Goal: Information Seeking & Learning: Learn about a topic

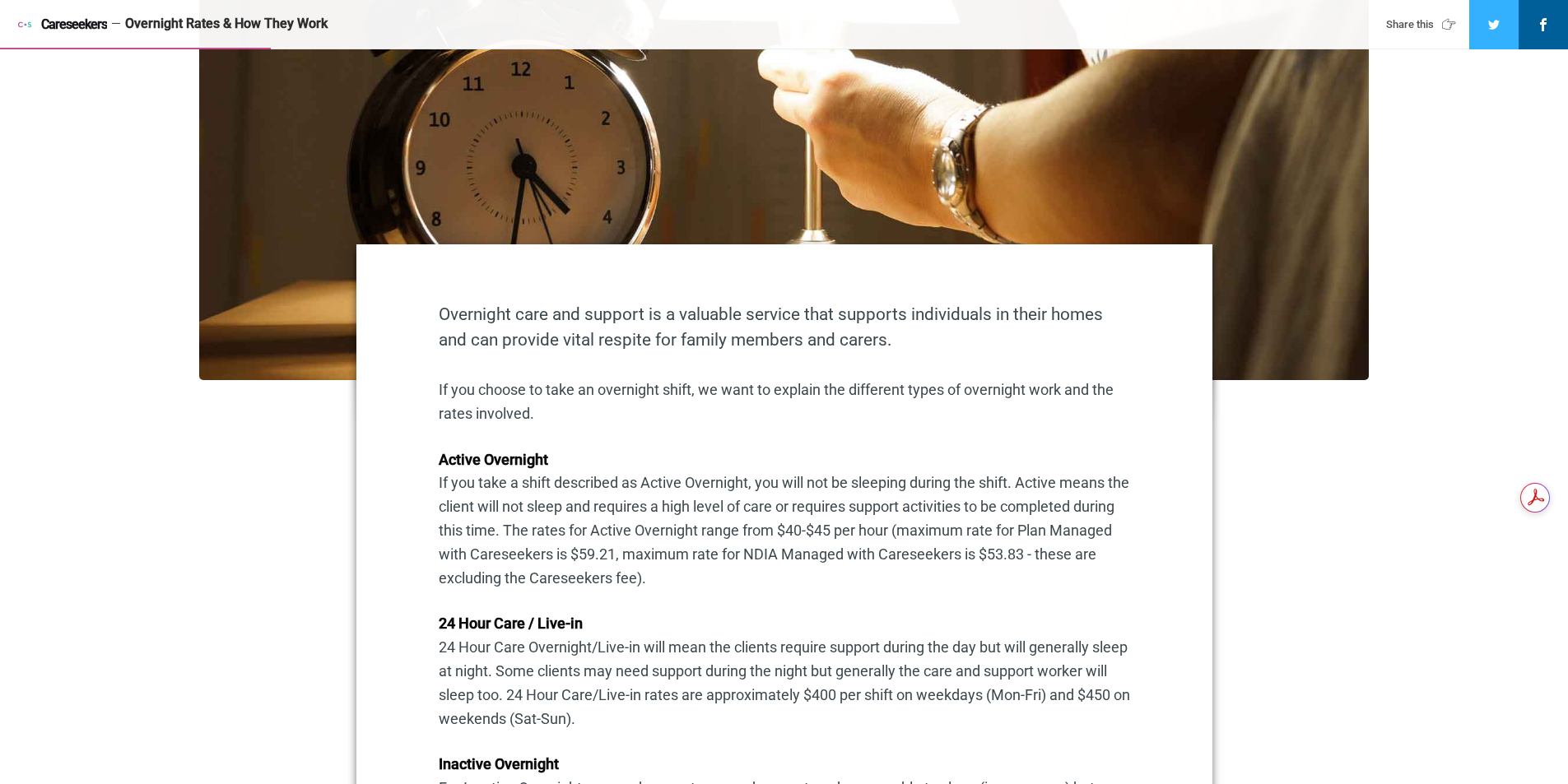
scroll to position [658, 0]
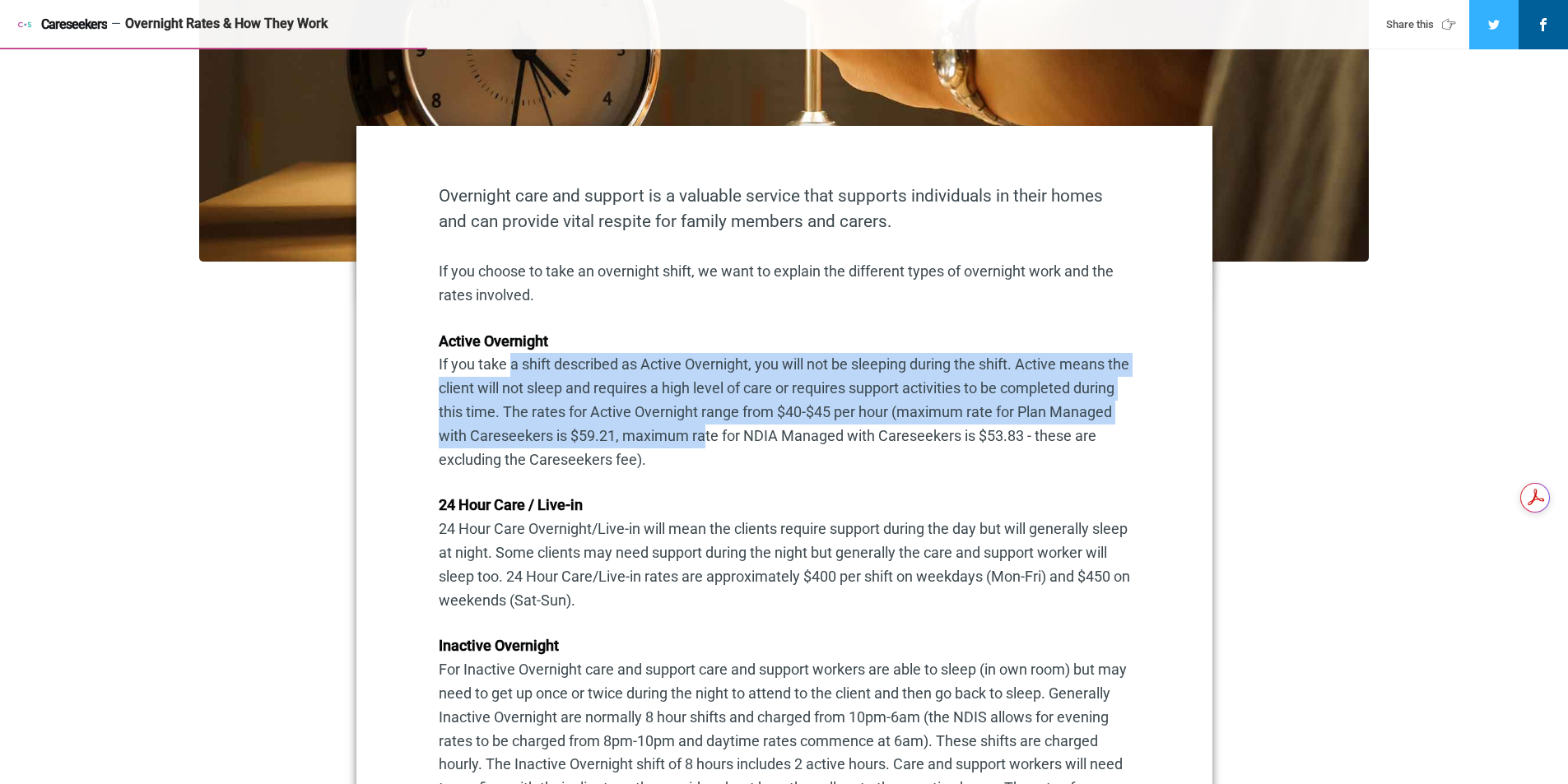
drag, startPoint x: 506, startPoint y: 364, endPoint x: 766, endPoint y: 446, distance: 272.6
click at [766, 446] on p "Active Overnight If you take a shift described as Active Overnight, you will no…" at bounding box center [784, 401] width 692 height 143
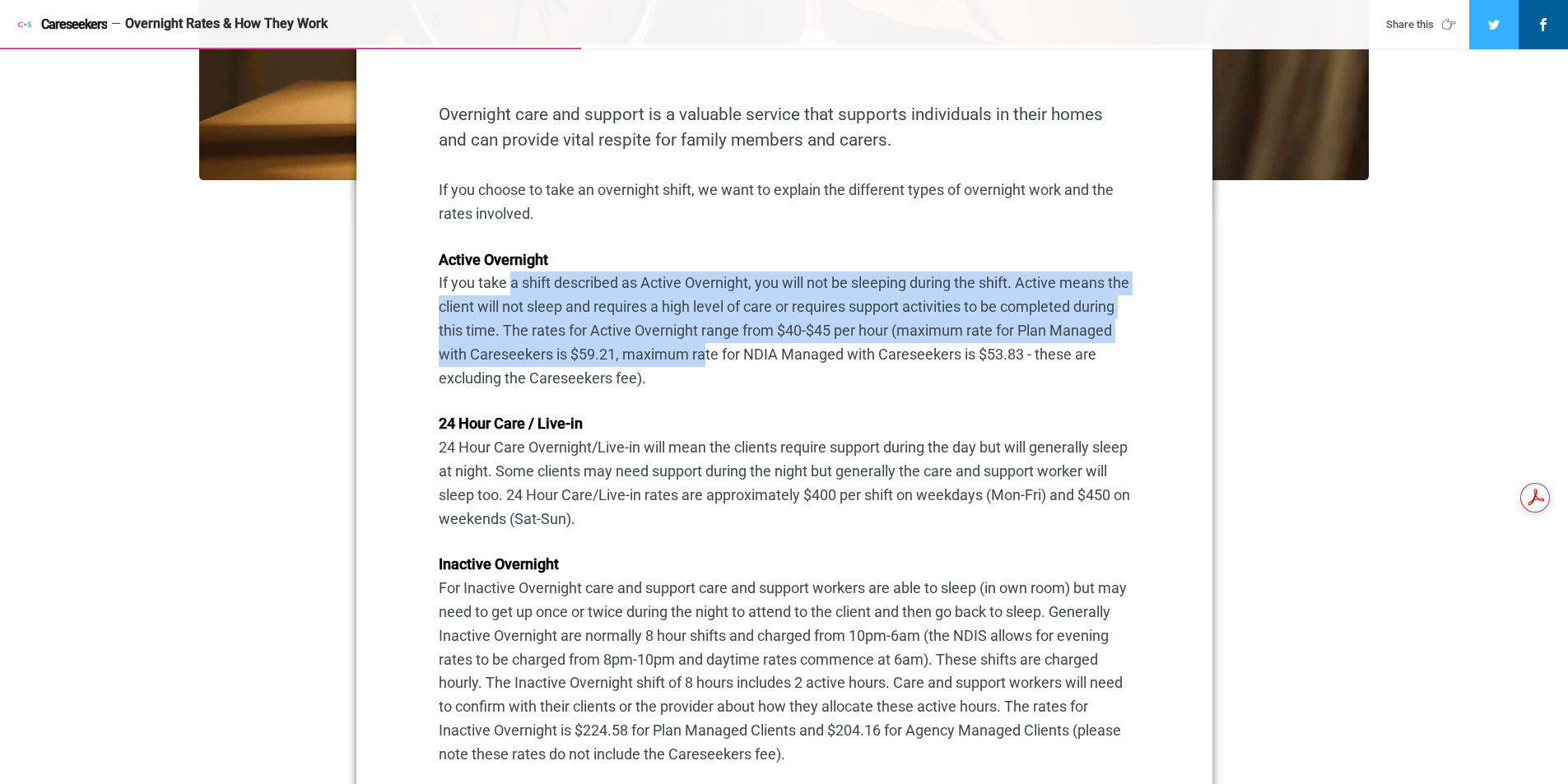
scroll to position [905, 0]
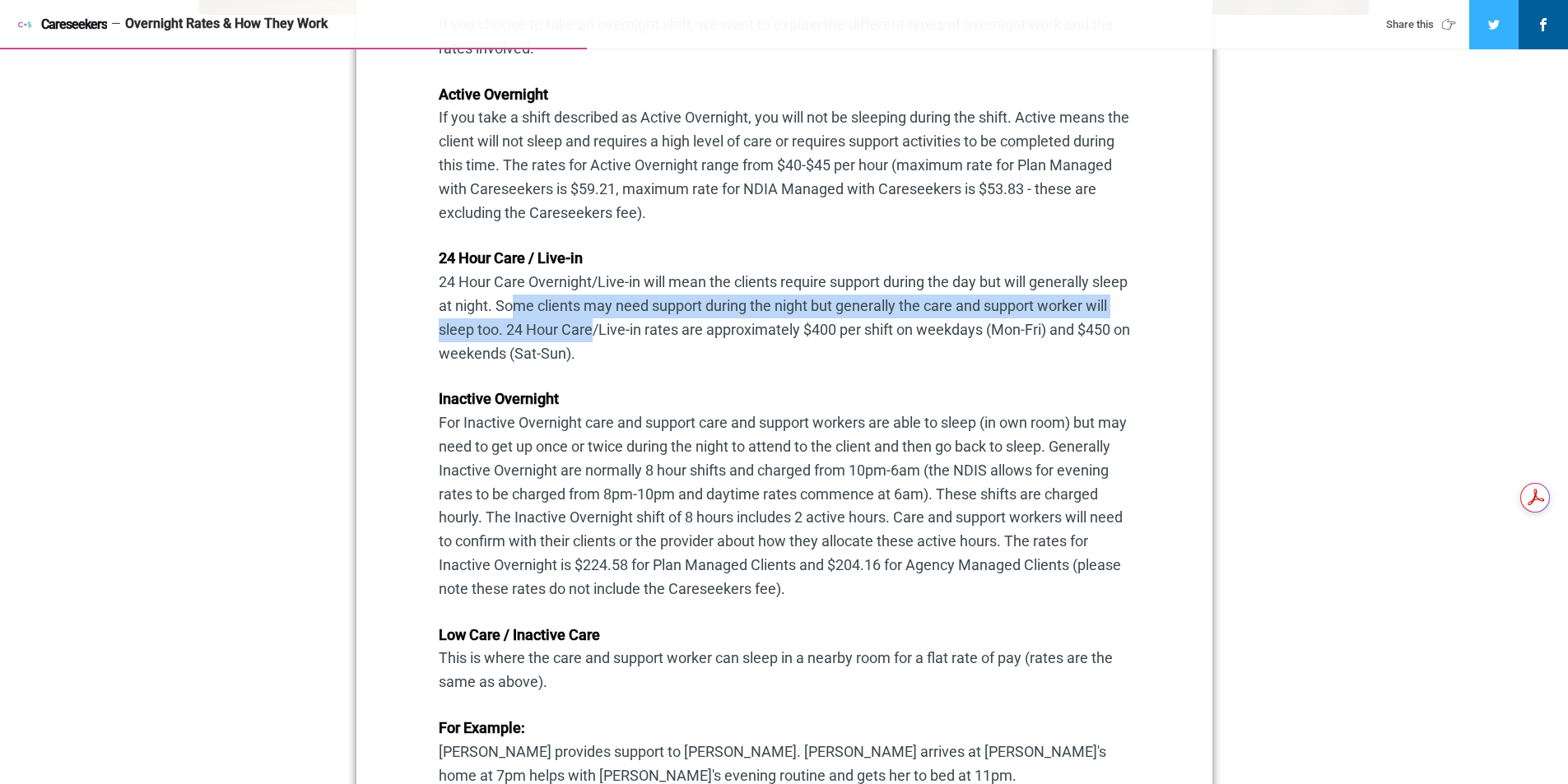
drag, startPoint x: 547, startPoint y: 310, endPoint x: 611, endPoint y: 334, distance: 68.4
click at [611, 334] on p "24 Hour Care / Live-in 24 Hour Care Overnight/Live-in will mean the clients req…" at bounding box center [784, 305] width 692 height 119
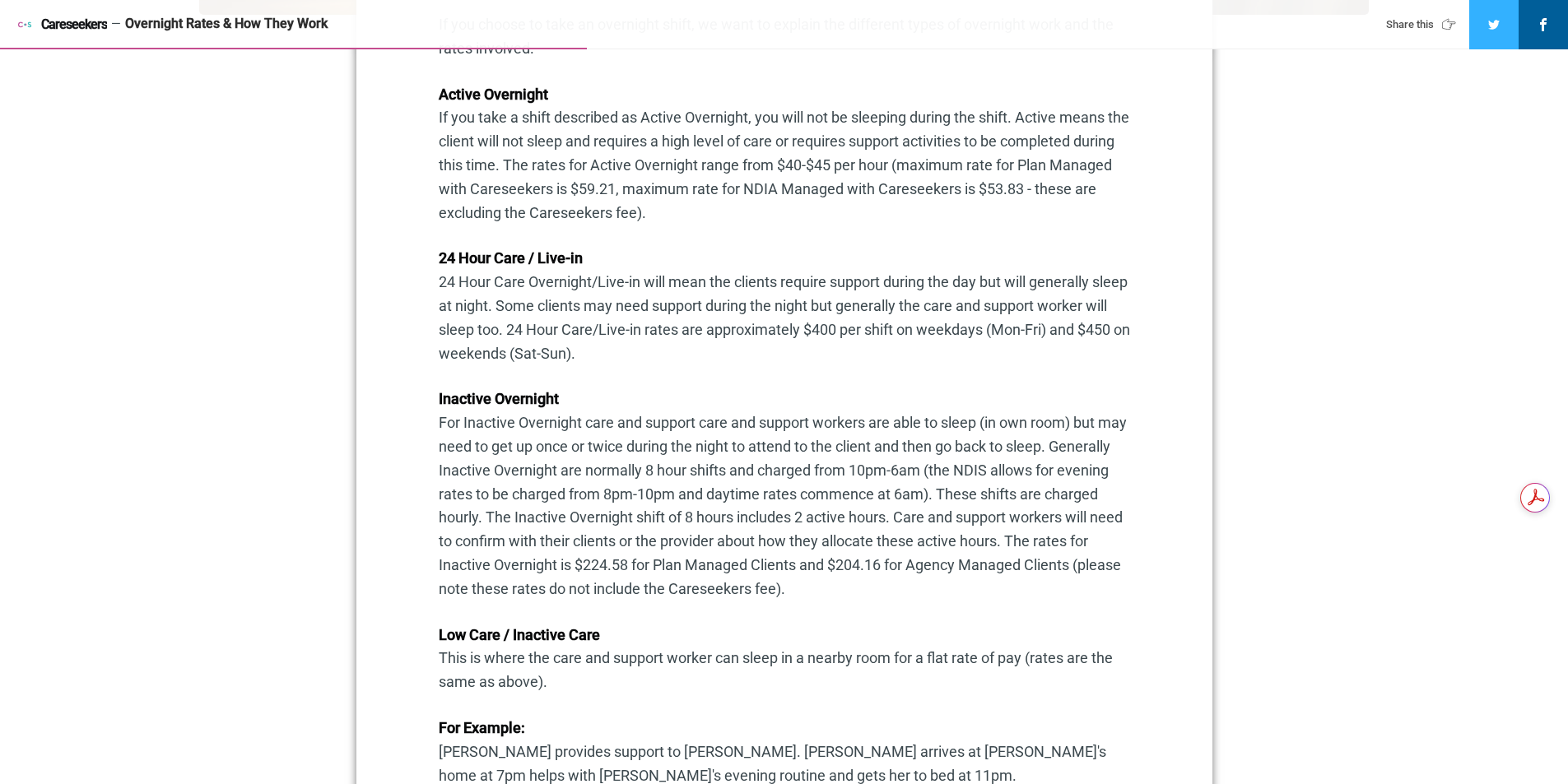
click at [538, 429] on p "Inactive Overnight For Inactive Overnight care and support care and support wor…" at bounding box center [784, 494] width 692 height 213
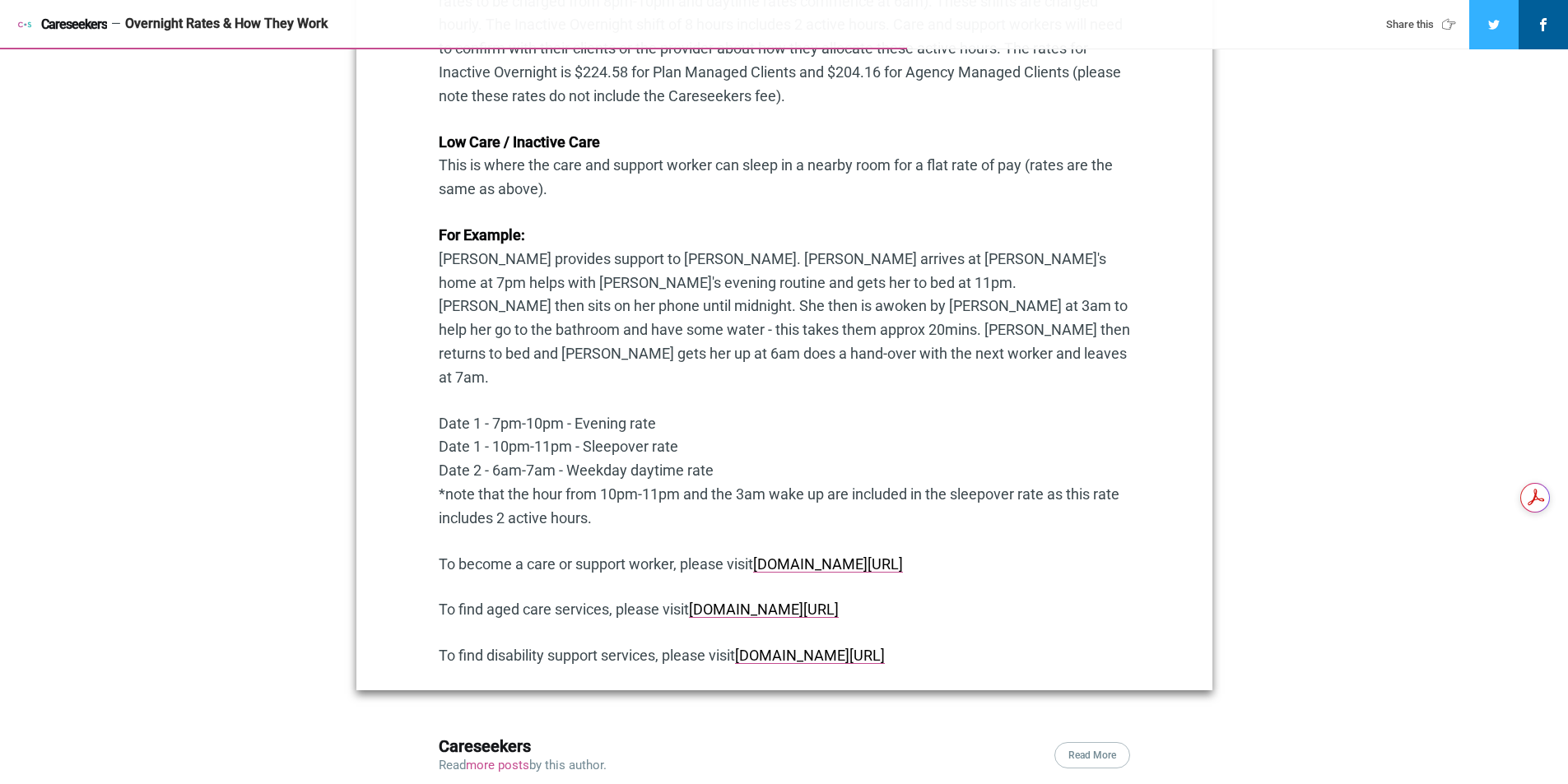
scroll to position [1398, 0]
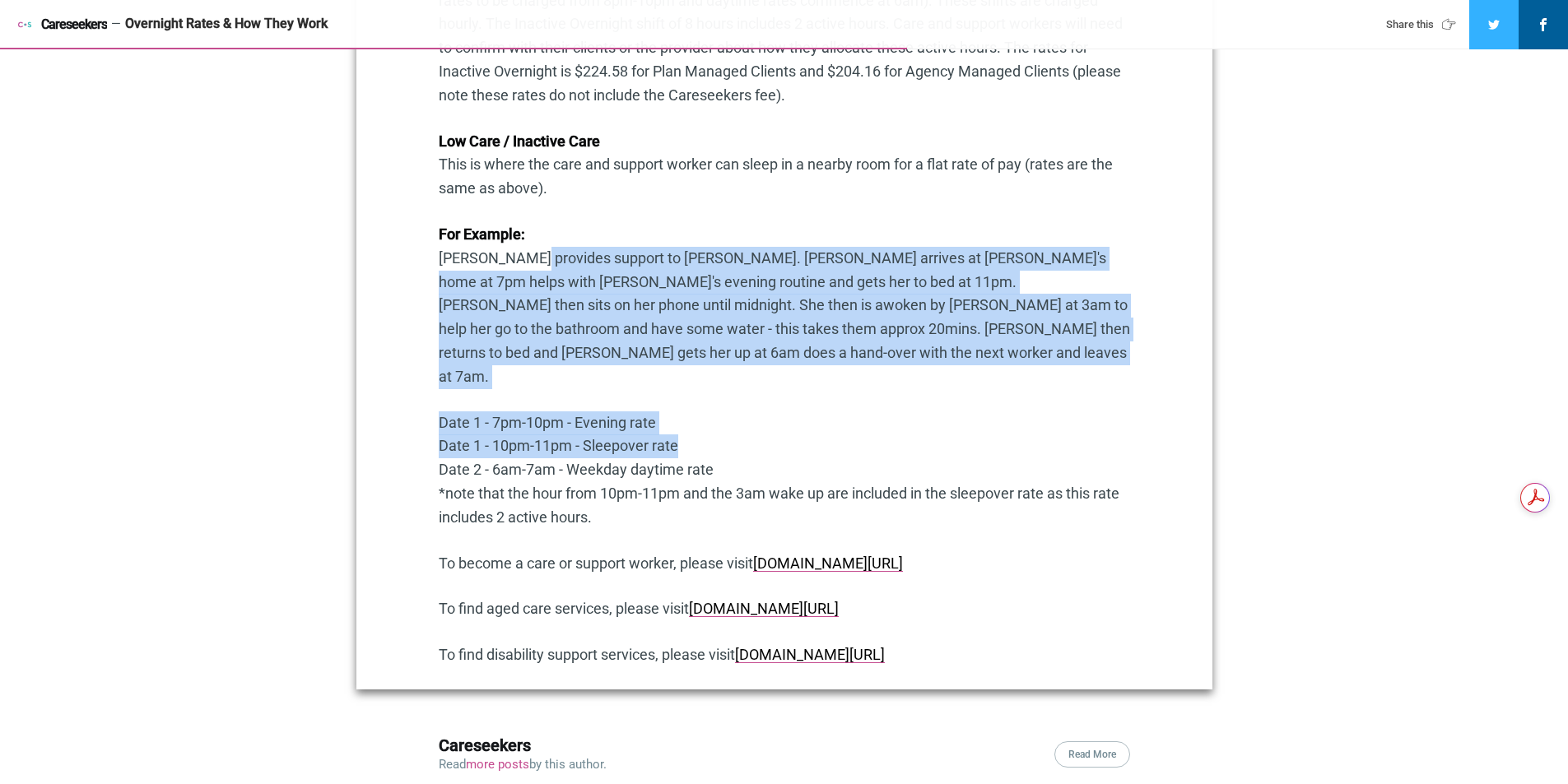
drag, startPoint x: 519, startPoint y: 262, endPoint x: 670, endPoint y: 401, distance: 205.2
click at [670, 401] on div "Overnight care and support is a valuable service that supports individuals in t…" at bounding box center [784, 67] width 692 height 1247
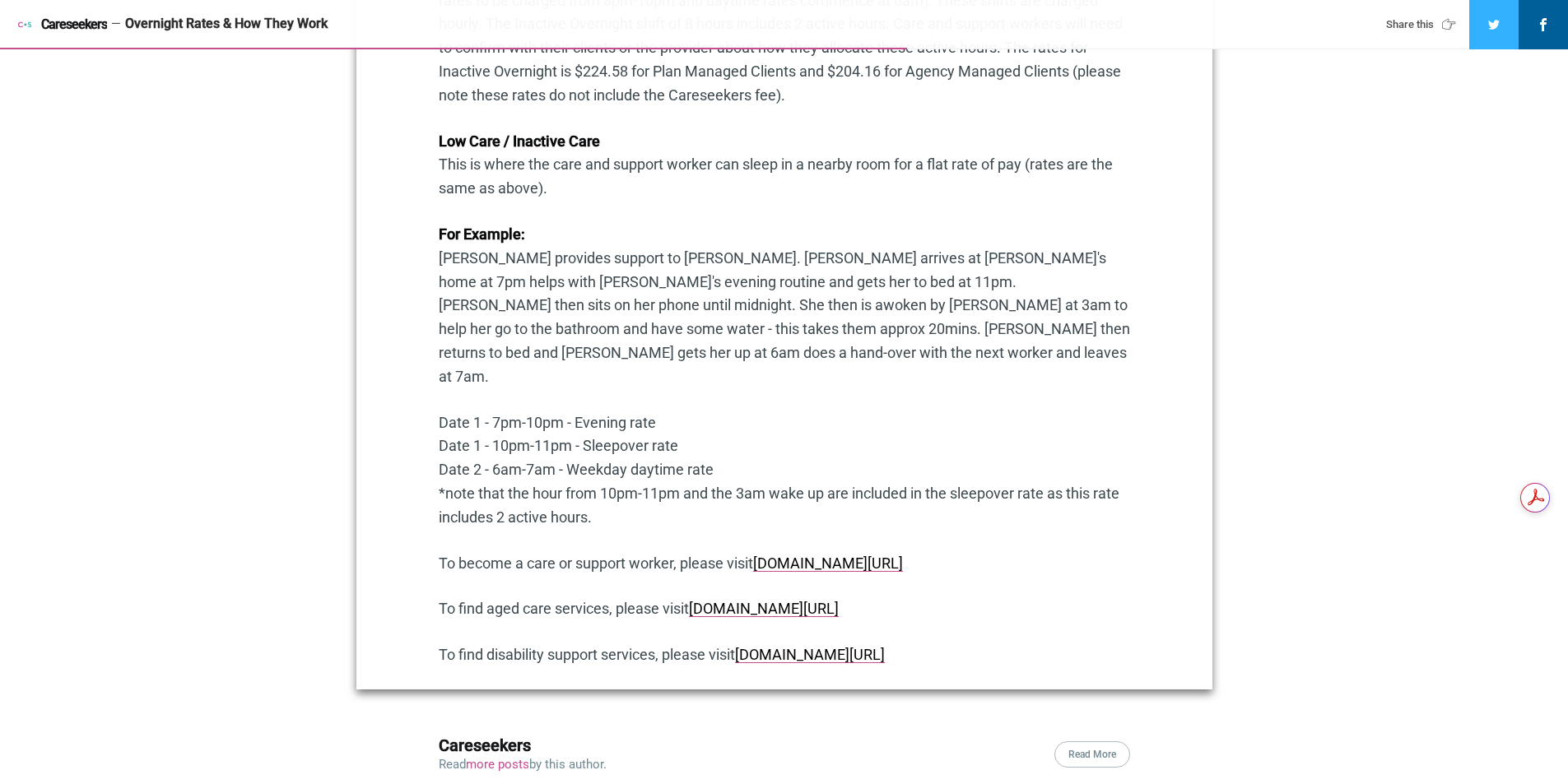
click at [656, 427] on p "Date 1 - 7pm-10pm - Evening rate Date 1 - 10pm-11pm - Sleepover rate Date 2 - 6…" at bounding box center [784, 470] width 692 height 119
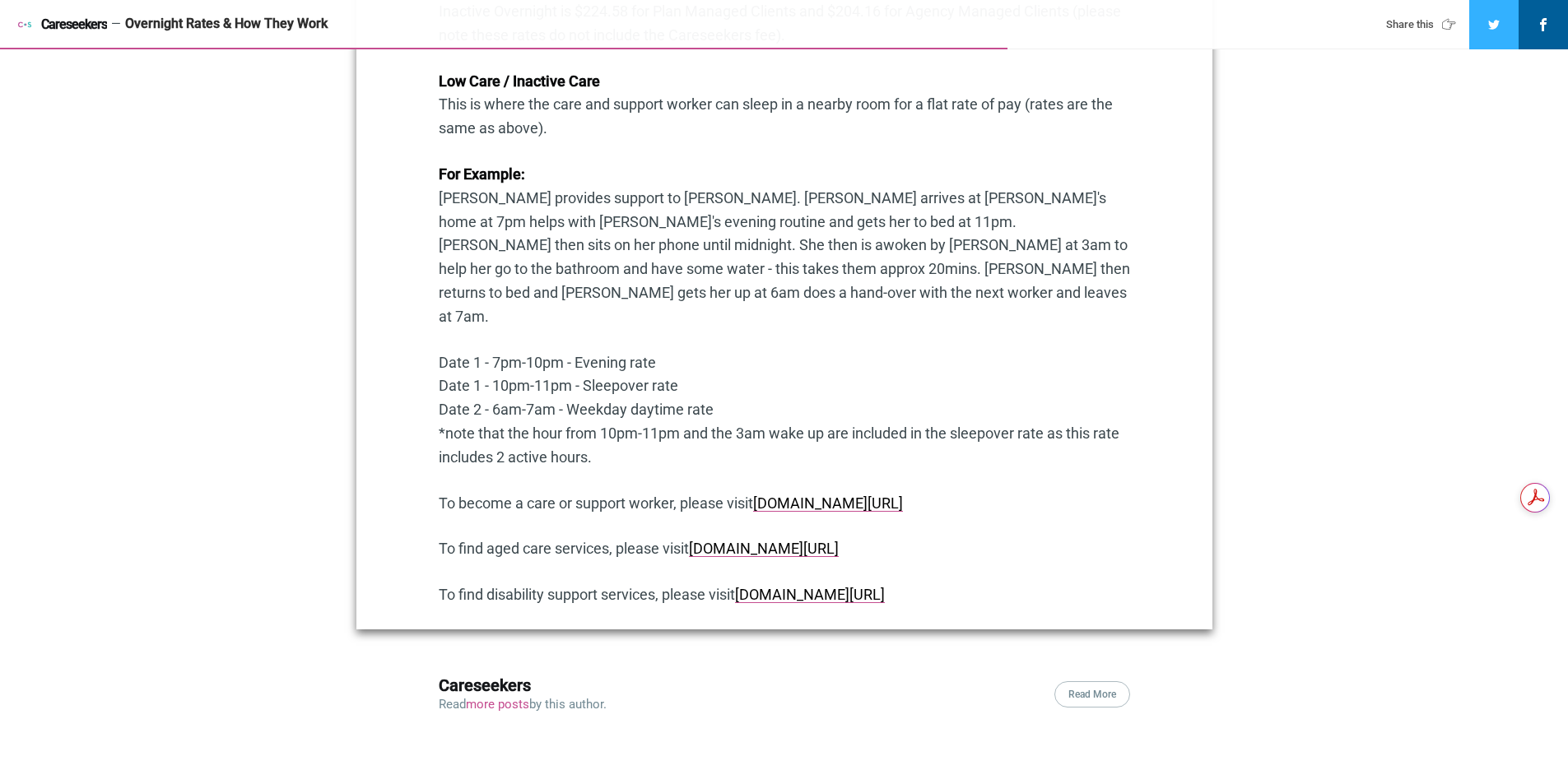
scroll to position [1646, 0]
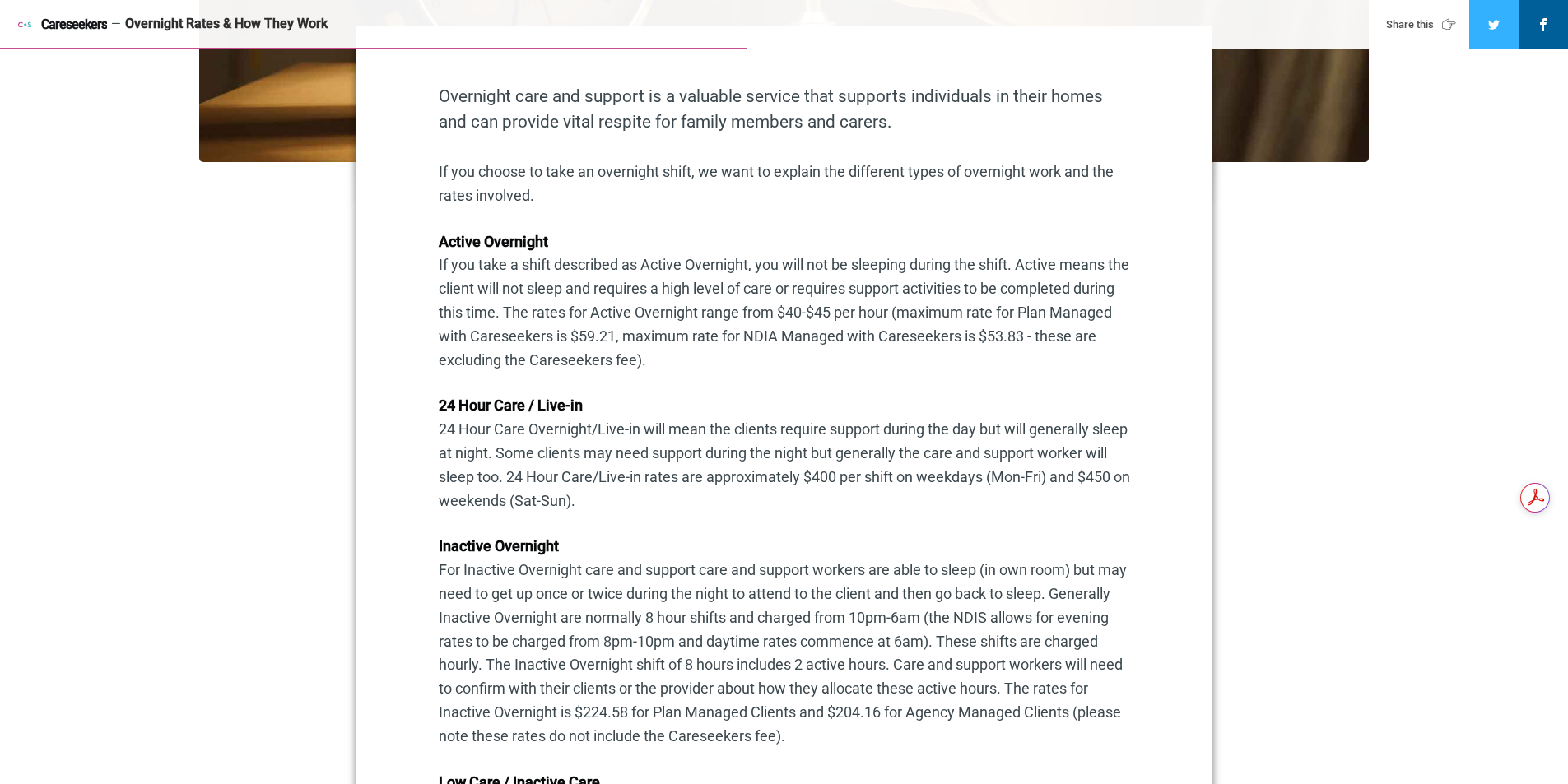
click at [565, 199] on div "Overnight care and support is a valuable service that supports individuals in t…" at bounding box center [784, 707] width 692 height 1247
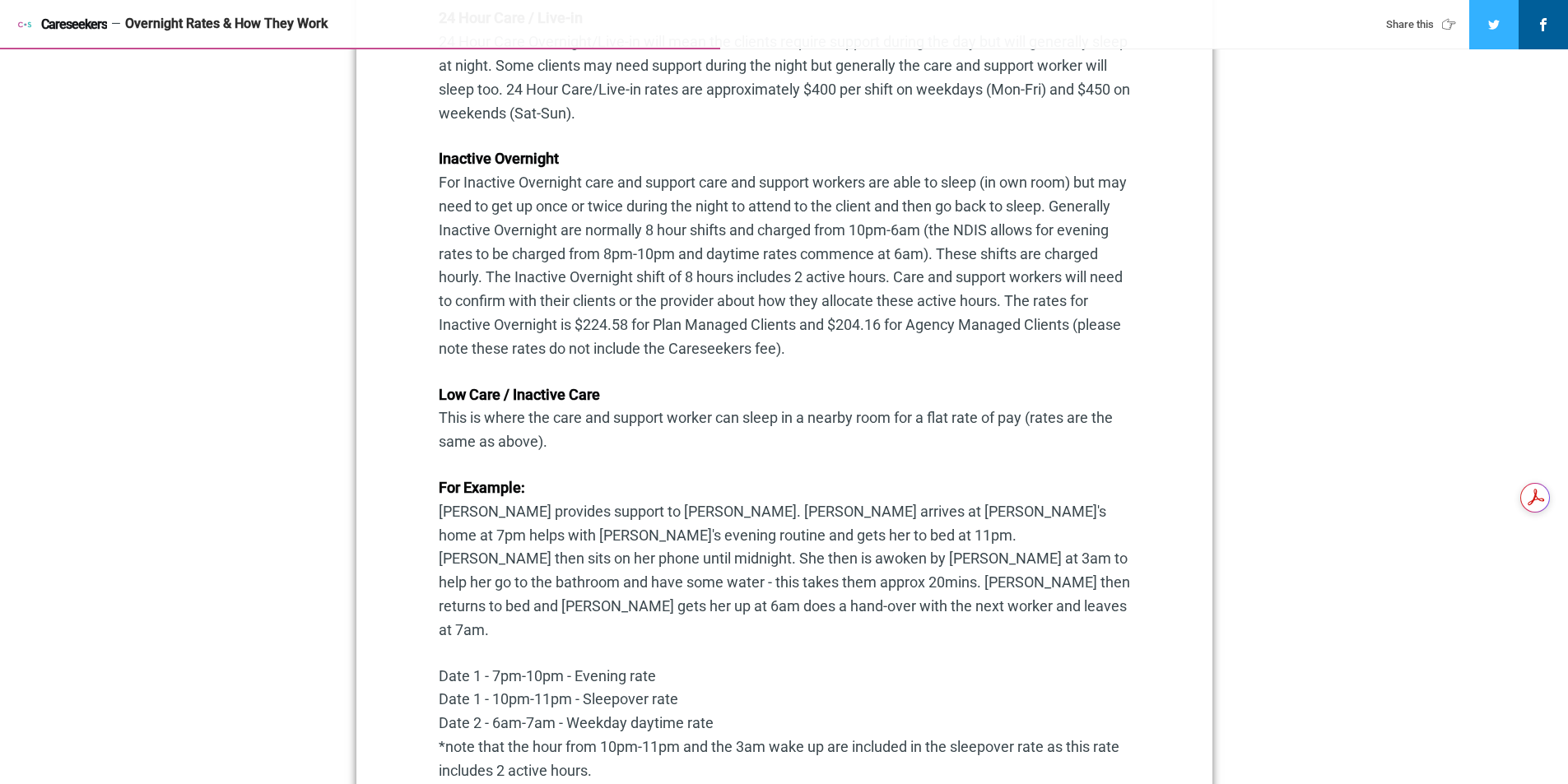
scroll to position [1152, 0]
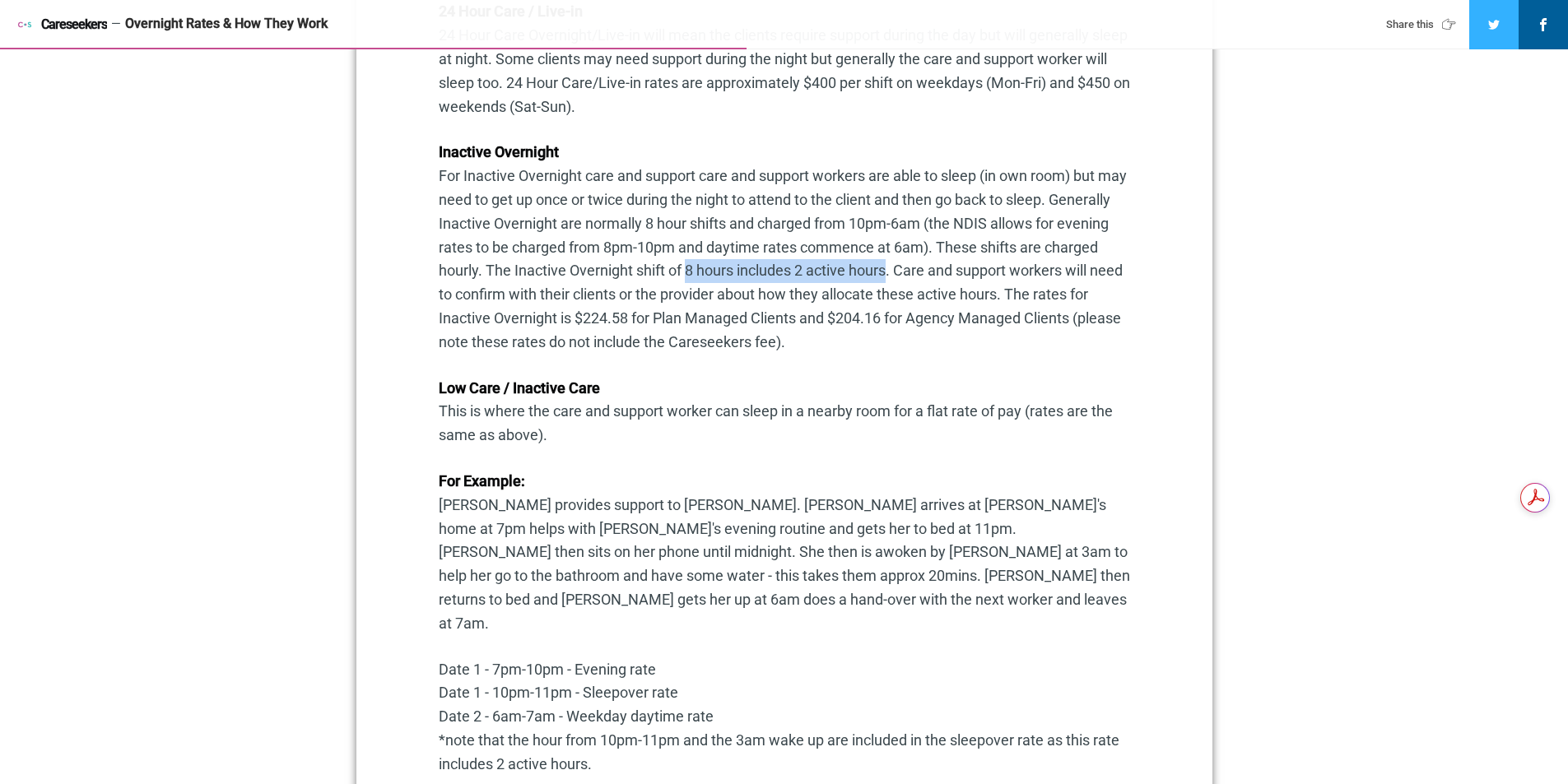
drag, startPoint x: 741, startPoint y: 272, endPoint x: 936, endPoint y: 265, distance: 195.1
click at [942, 262] on p "Inactive Overnight For Inactive Overnight care and support care and support wor…" at bounding box center [784, 247] width 692 height 213
click at [517, 298] on p "Inactive Overnight For Inactive Overnight care and support care and support wor…" at bounding box center [784, 247] width 692 height 213
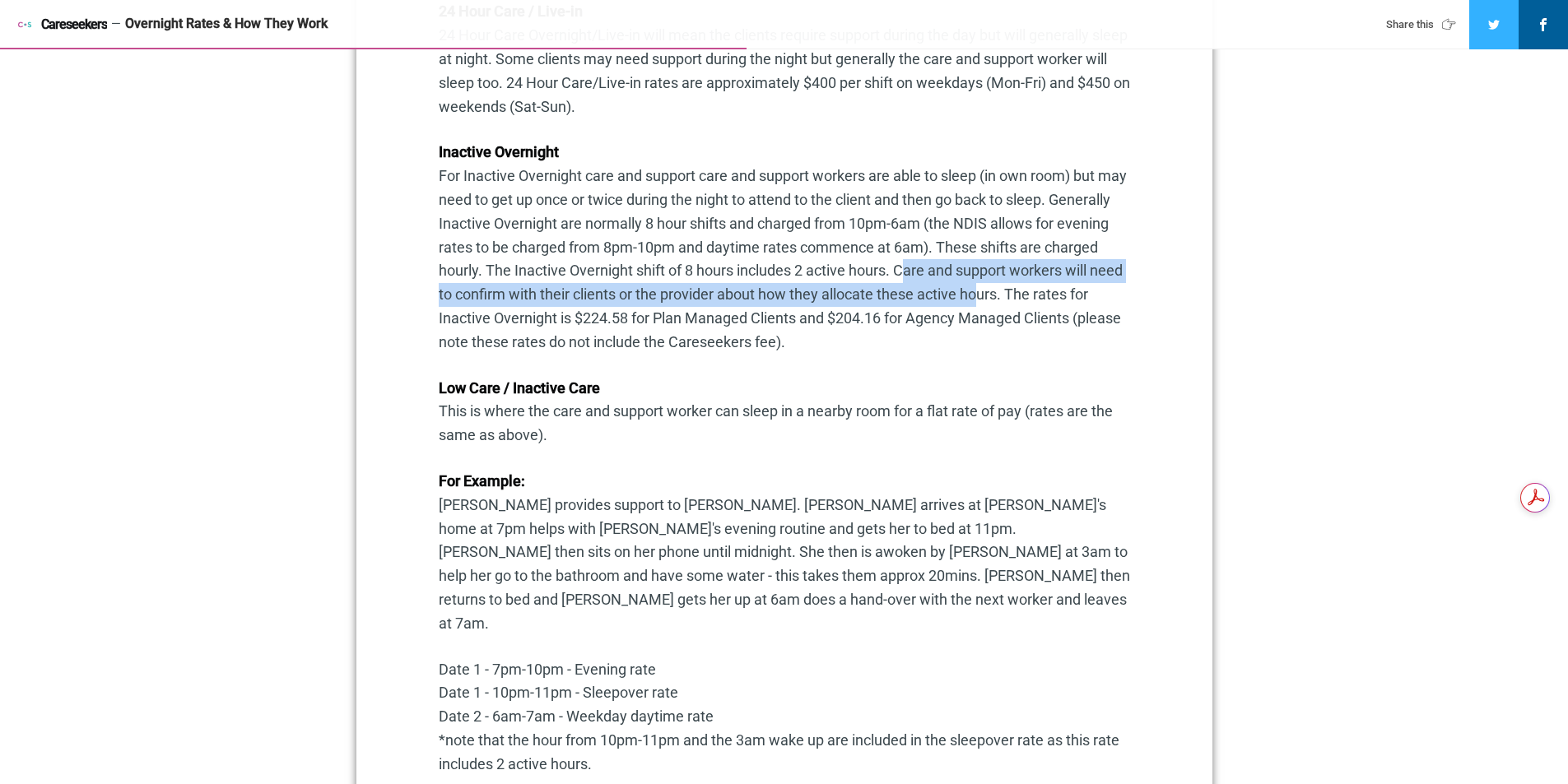
drag, startPoint x: 954, startPoint y: 265, endPoint x: 1034, endPoint y: 301, distance: 87.7
click at [1034, 301] on p "Inactive Overnight For Inactive Overnight care and support care and support wor…" at bounding box center [784, 247] width 692 height 213
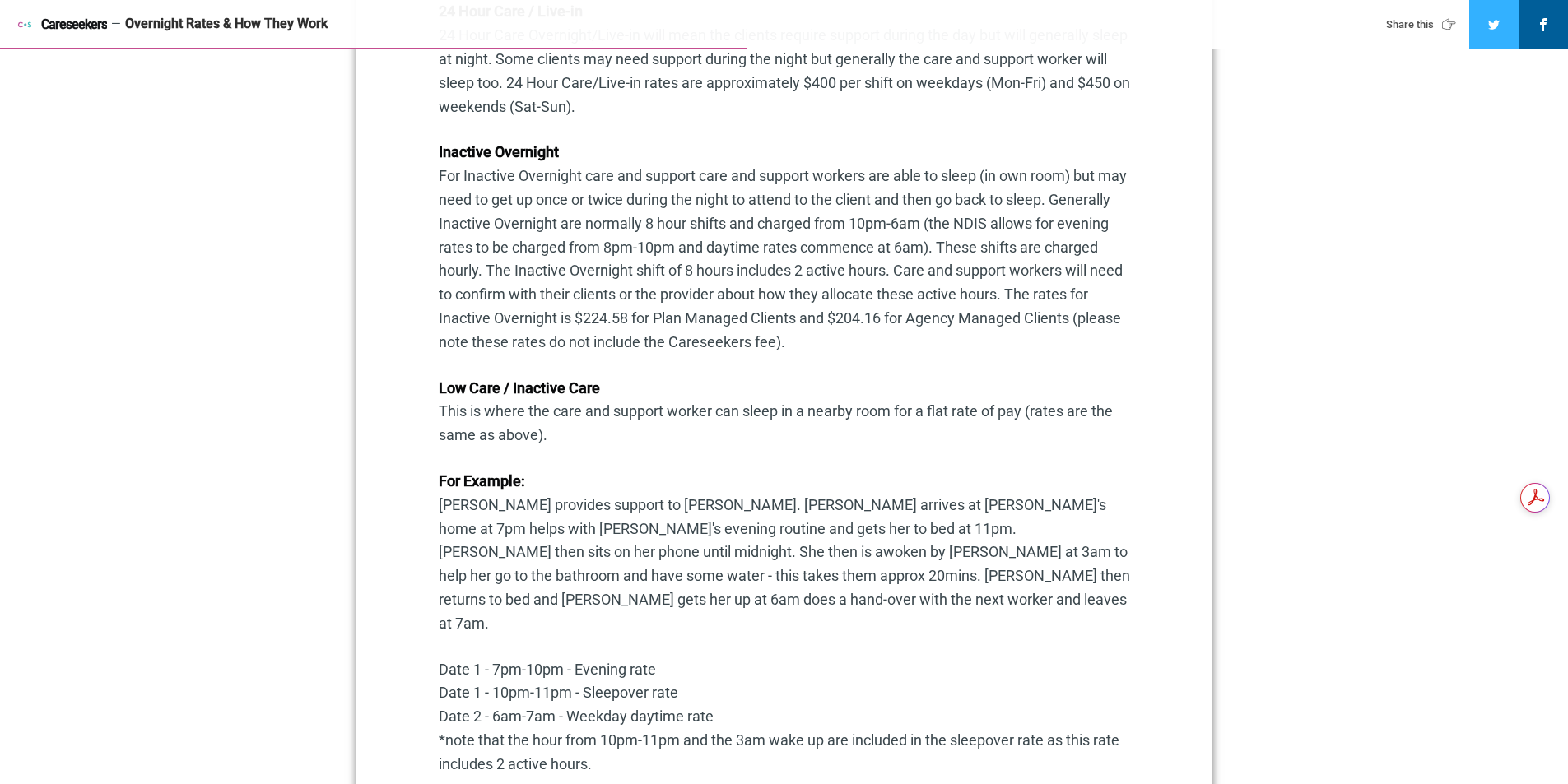
click at [519, 326] on p "Inactive Overnight For Inactive Overnight care and support care and support wor…" at bounding box center [784, 247] width 692 height 213
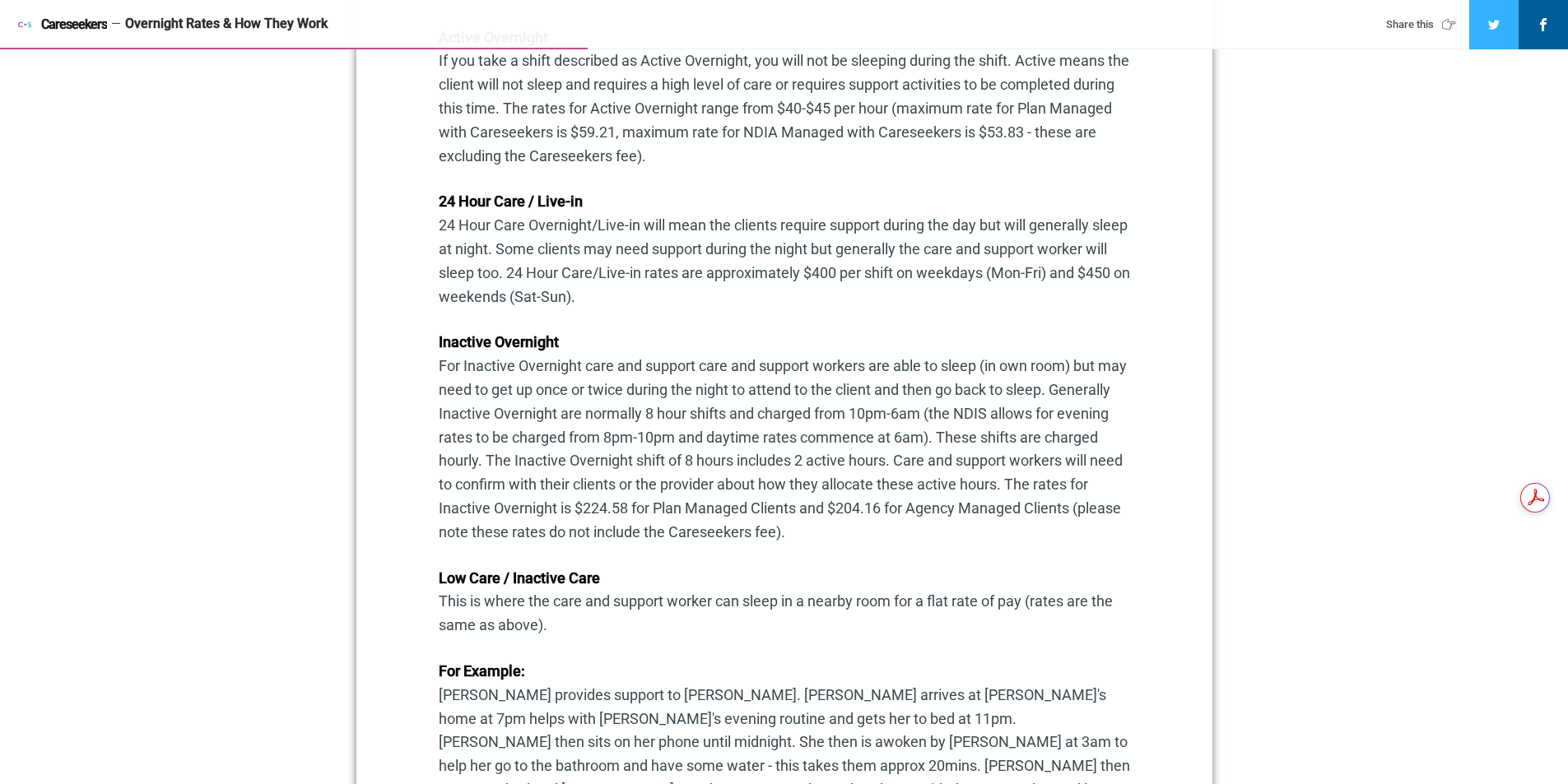
scroll to position [987, 0]
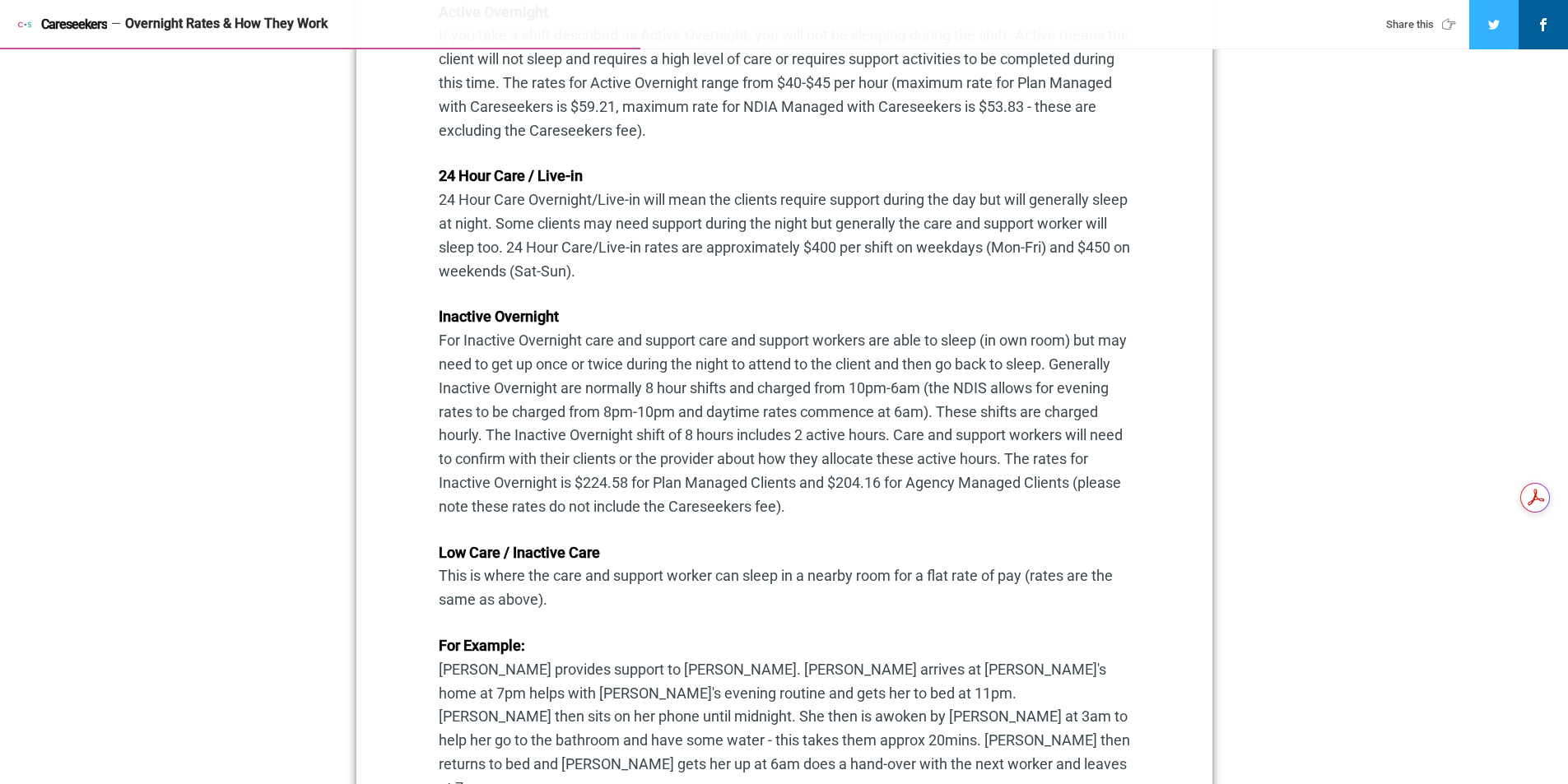
drag, startPoint x: 618, startPoint y: 242, endPoint x: 989, endPoint y: 263, distance: 371.6
click at [989, 263] on p "24 Hour Care / Live-in 24 Hour Care Overnight/Live-in will mean the clients req…" at bounding box center [784, 223] width 692 height 119
click at [948, 393] on p "Inactive Overnight For Inactive Overnight care and support care and support wor…" at bounding box center [784, 412] width 692 height 213
drag, startPoint x: 919, startPoint y: 390, endPoint x: 986, endPoint y: 397, distance: 67.4
click at [986, 397] on p "Inactive Overnight For Inactive Overnight care and support care and support wor…" at bounding box center [784, 412] width 692 height 213
